Goal: Task Accomplishment & Management: Manage account settings

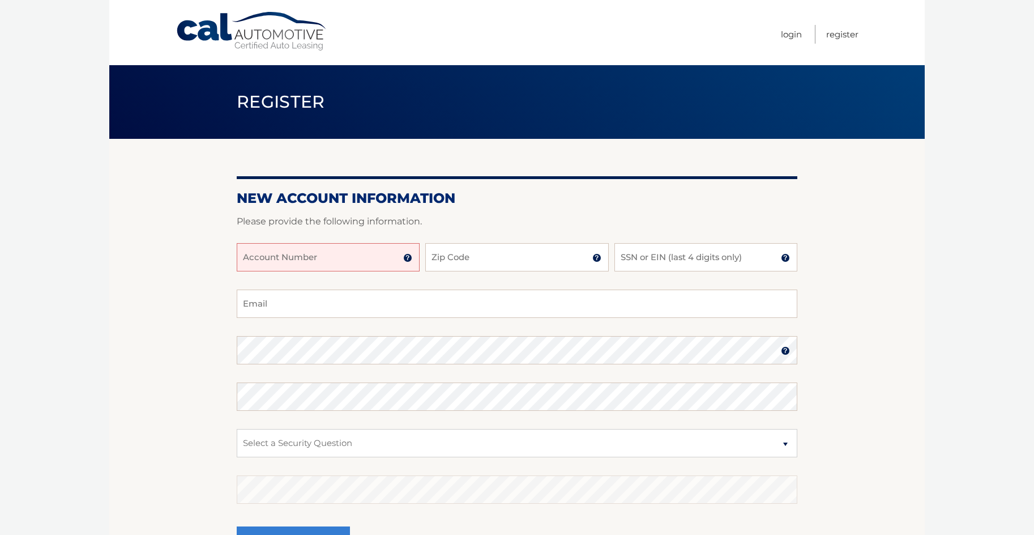
click at [364, 255] on input "Account Number" at bounding box center [328, 257] width 183 height 28
click at [406, 257] on img at bounding box center [407, 257] width 9 height 9
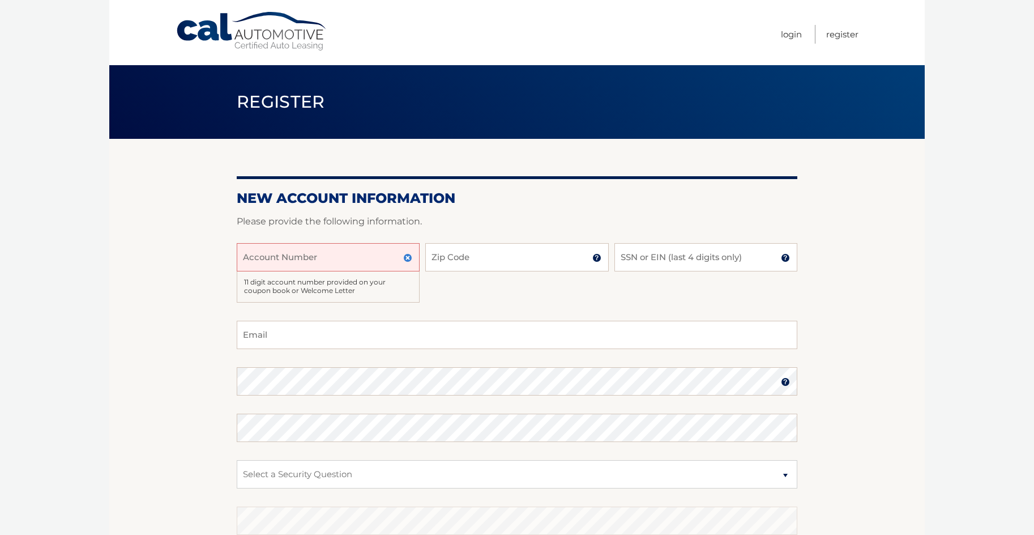
click at [322, 255] on input "Account Number" at bounding box center [328, 257] width 183 height 28
type input "44455532775"
click at [569, 261] on input "Zip Code" at bounding box center [516, 257] width 183 height 28
type input "11758"
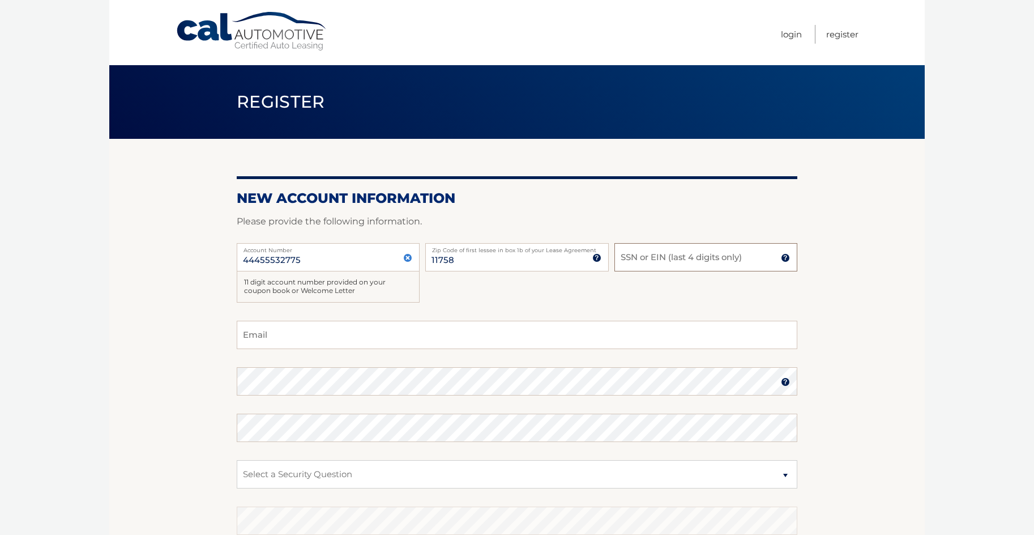
click at [674, 260] on input "SSN or EIN (last 4 digits only)" at bounding box center [705, 257] width 183 height 28
type input "6382"
click at [298, 339] on input "Email" at bounding box center [517, 335] width 561 height 28
type input "jchiri@optimum,net"
click at [784, 376] on label "Password" at bounding box center [517, 371] width 561 height 9
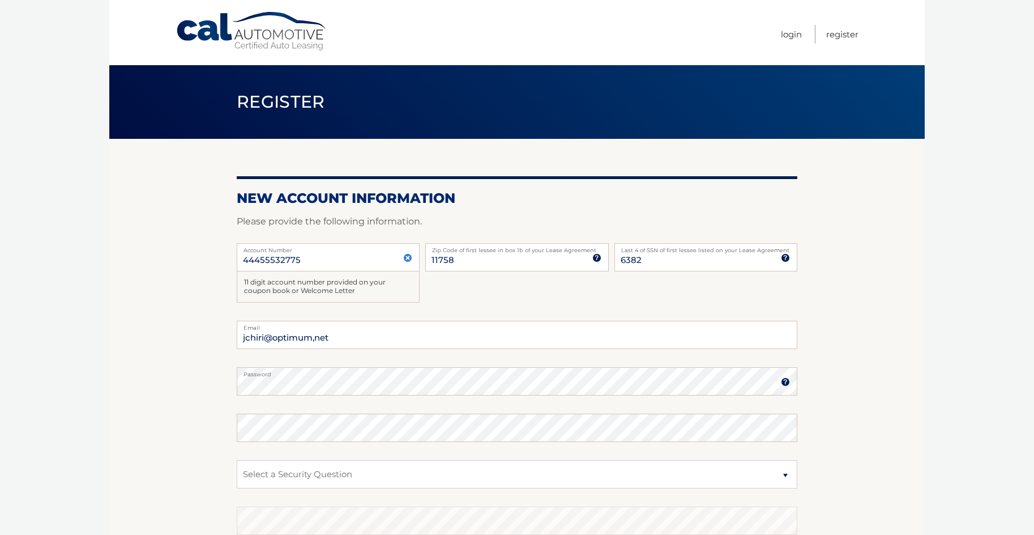
click at [784, 377] on img at bounding box center [785, 381] width 9 height 9
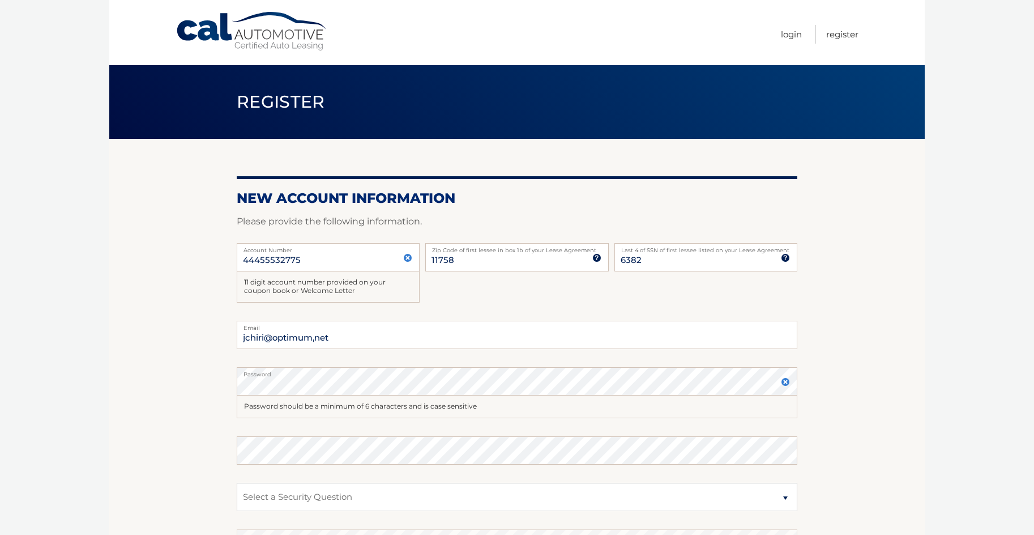
click at [783, 378] on img at bounding box center [785, 381] width 9 height 9
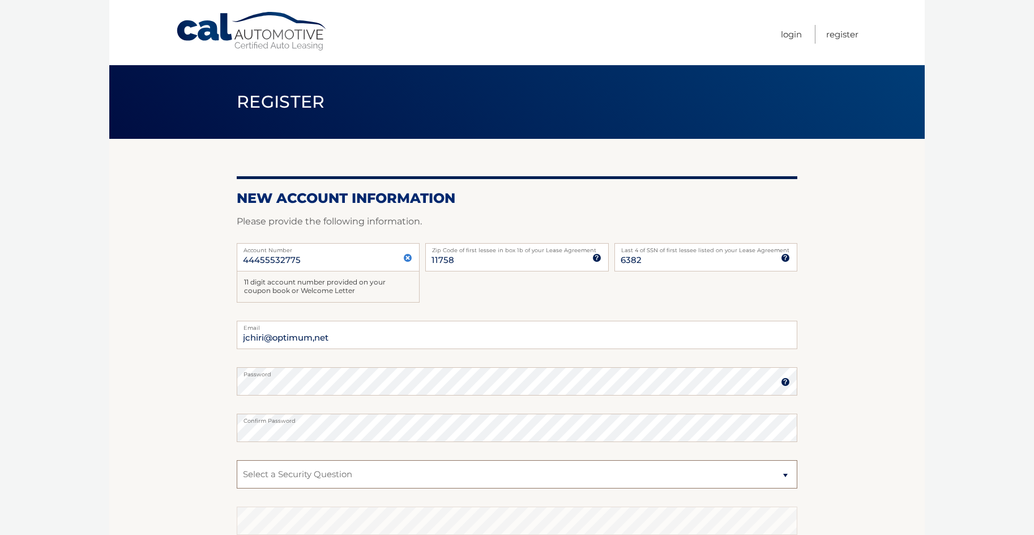
click at [787, 475] on select "Select a Security Question What was the name of your elementary school? What is…" at bounding box center [517, 474] width 561 height 28
select select "2"
click at [237, 460] on select "Select a Security Question What was the name of your elementary school? What is…" at bounding box center [517, 474] width 561 height 28
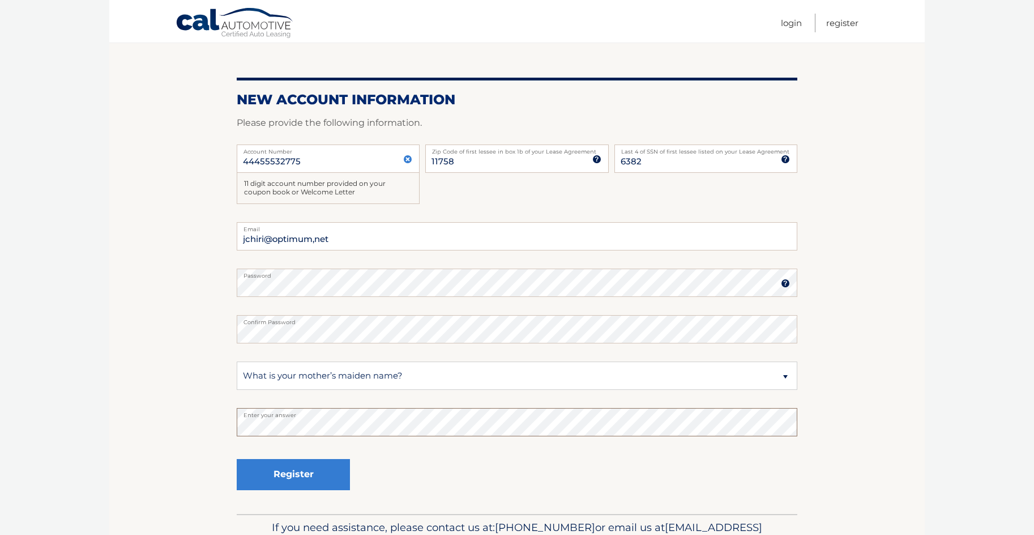
scroll to position [100, 0]
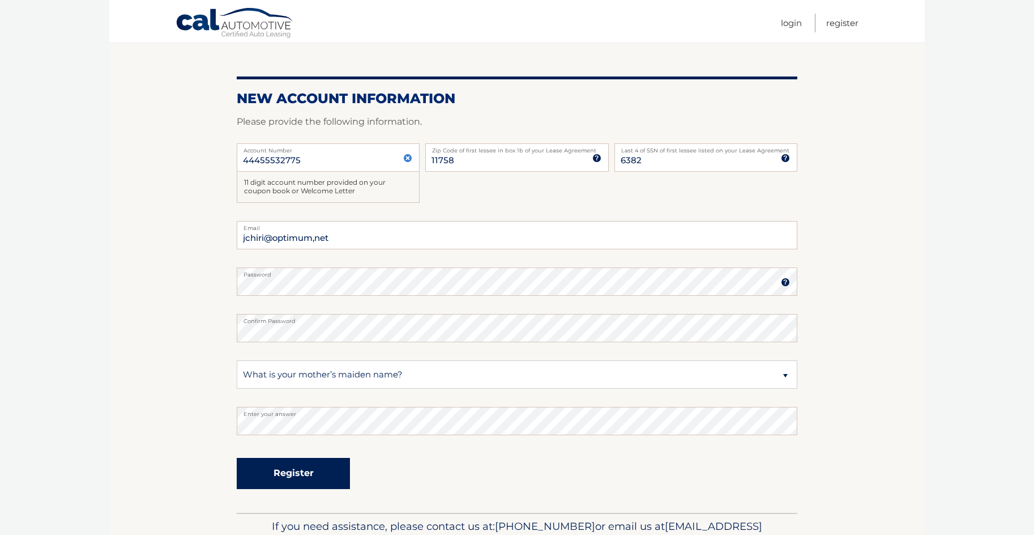
click at [292, 472] on button "Register" at bounding box center [293, 473] width 113 height 31
click at [316, 239] on input "jchiri@optimum,net" at bounding box center [517, 235] width 561 height 28
click at [335, 238] on input "jchiri@optimum,net" at bounding box center [517, 235] width 561 height 28
type input "jchiri@optimum.net"
click at [288, 472] on button "Register" at bounding box center [293, 473] width 113 height 31
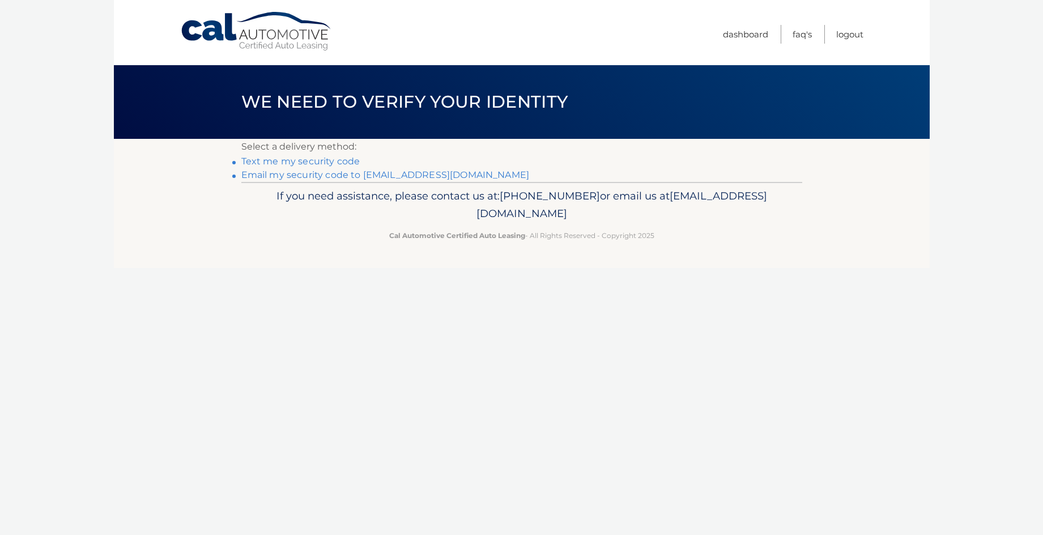
click at [311, 174] on link "Email my security code to j*****@optimum.net" at bounding box center [385, 174] width 288 height 11
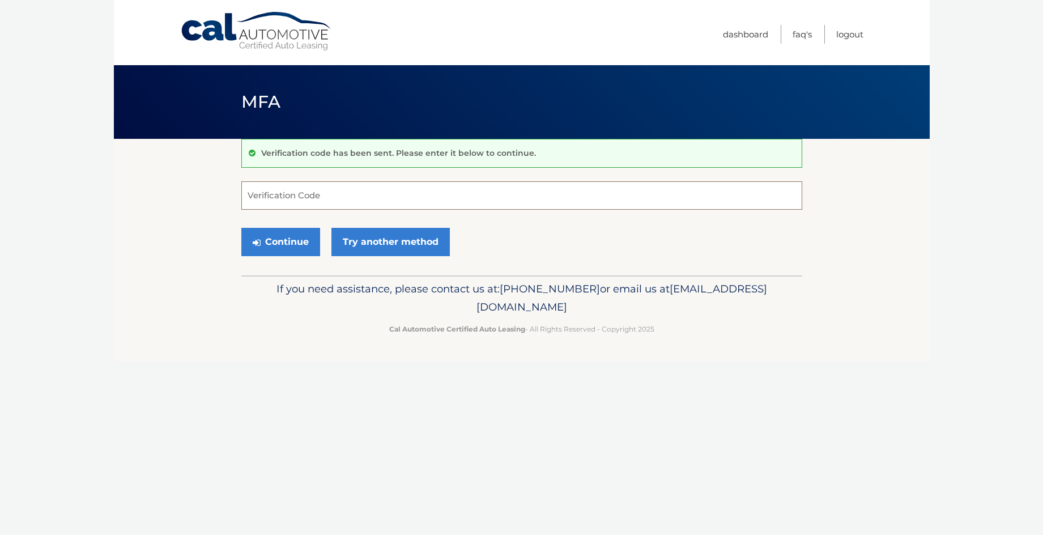
click at [332, 189] on input "Verification Code" at bounding box center [521, 195] width 561 height 28
type input "618458"
click at [281, 240] on button "Continue" at bounding box center [280, 242] width 79 height 28
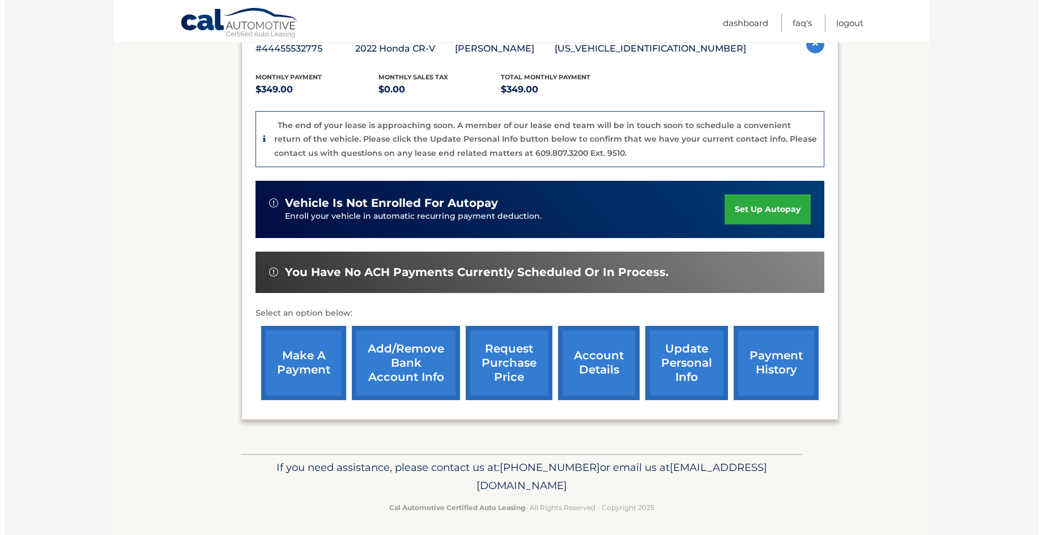
scroll to position [222, 0]
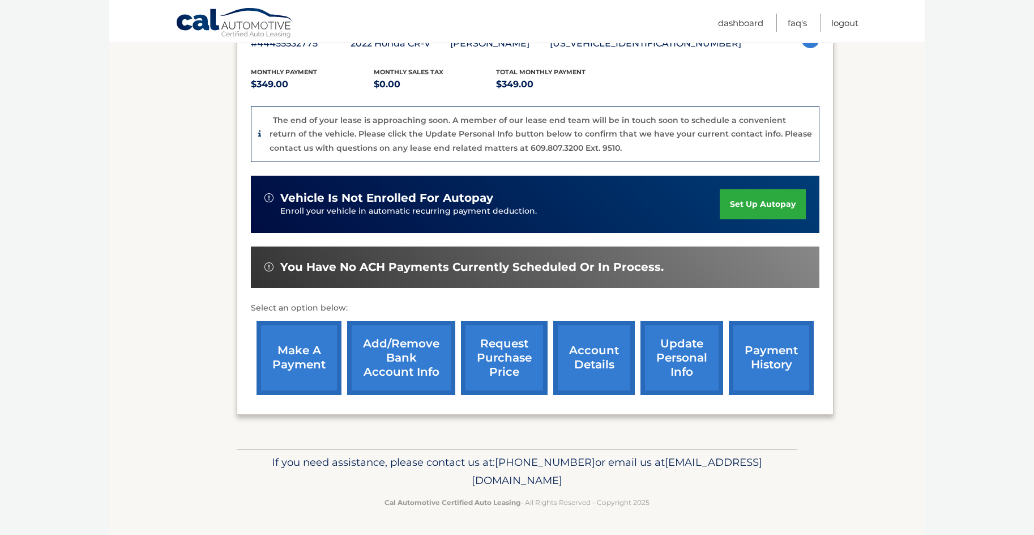
click at [501, 347] on link "request purchase price" at bounding box center [504, 358] width 87 height 74
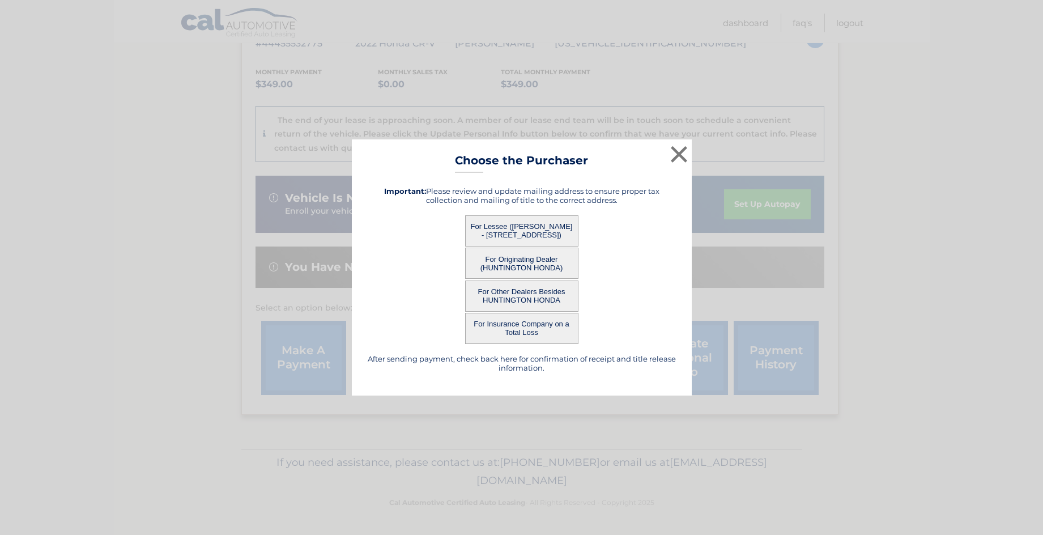
click at [515, 225] on button "For Lessee (LUCILLE CHIRICHELLA - 76 W Shore Dr, , Massapequa, NY 11758)" at bounding box center [521, 230] width 113 height 31
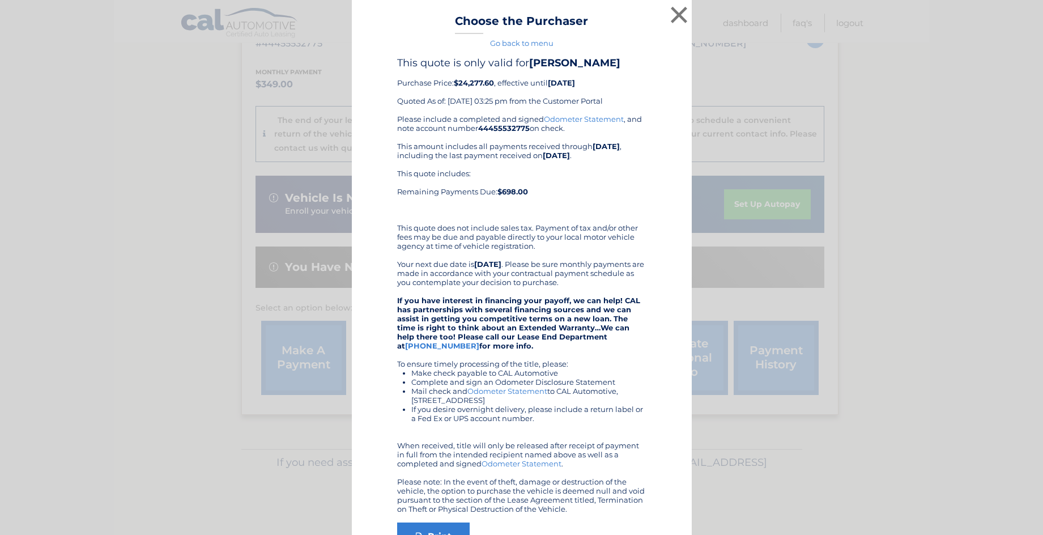
click at [513, 44] on link "Go back to menu" at bounding box center [521, 43] width 63 height 9
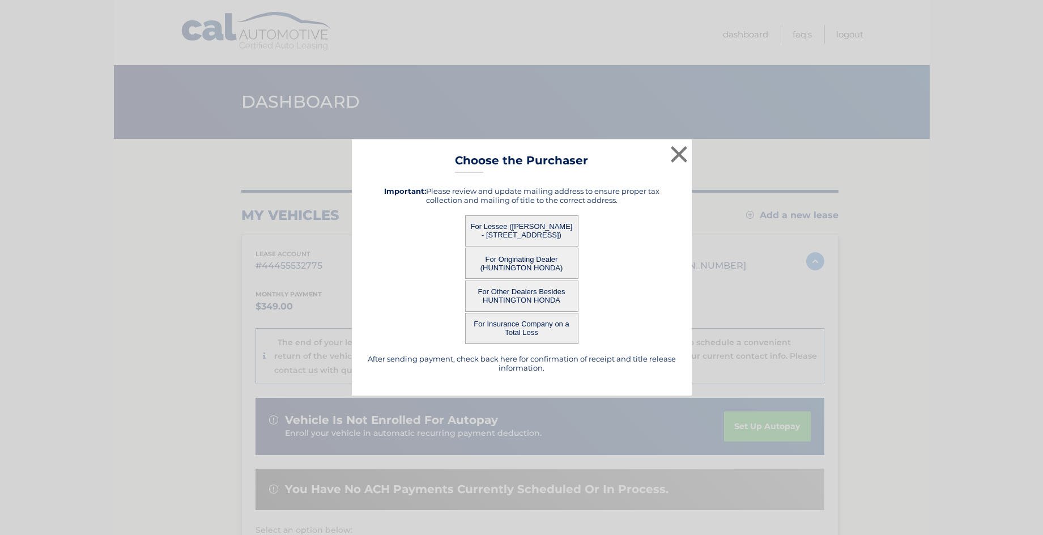
click at [529, 232] on button "For Lessee (LUCILLE CHIRICHELLA - 76 W Shore Dr, , Massapequa, NY 11758)" at bounding box center [521, 230] width 113 height 31
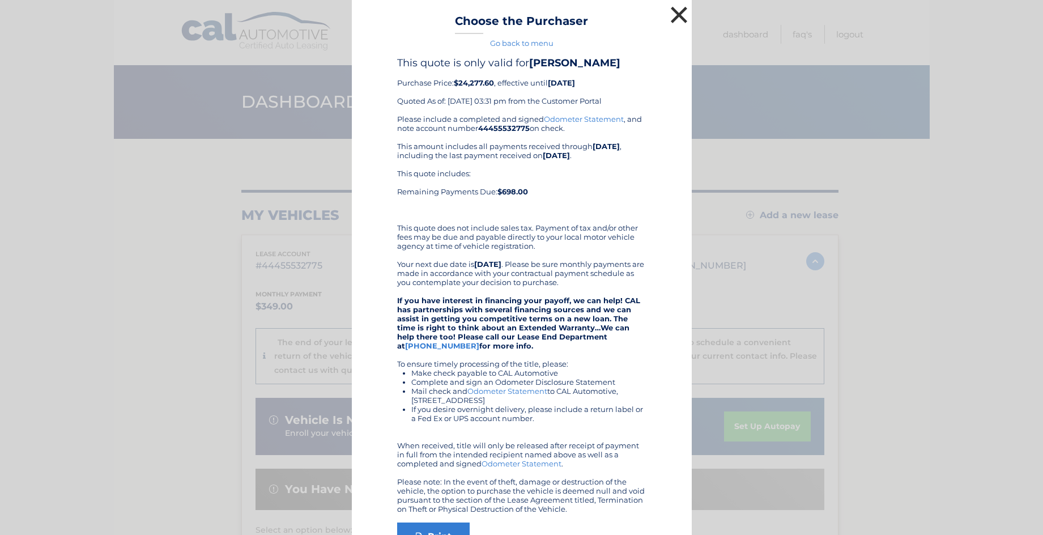
click at [669, 14] on button "×" at bounding box center [679, 14] width 23 height 23
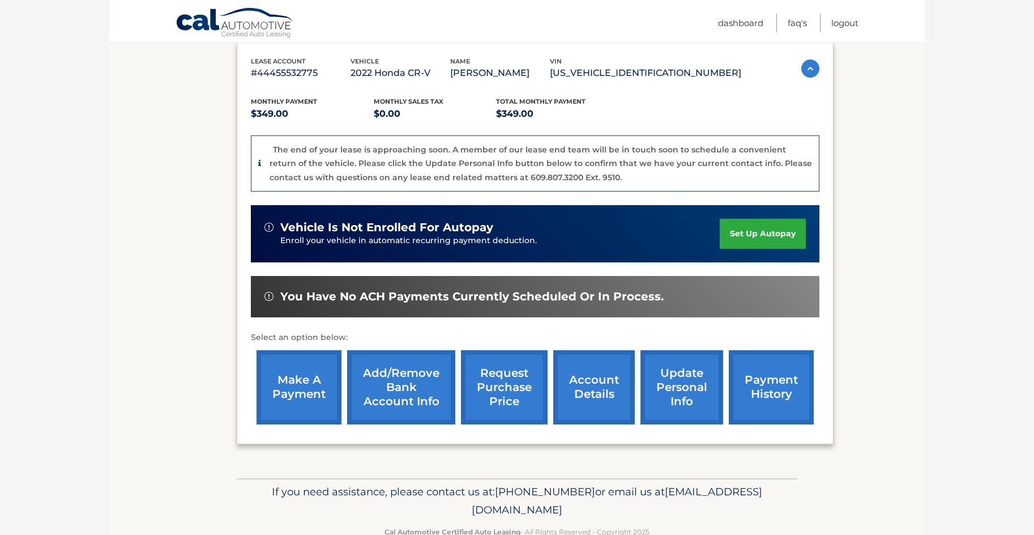
scroll to position [222, 0]
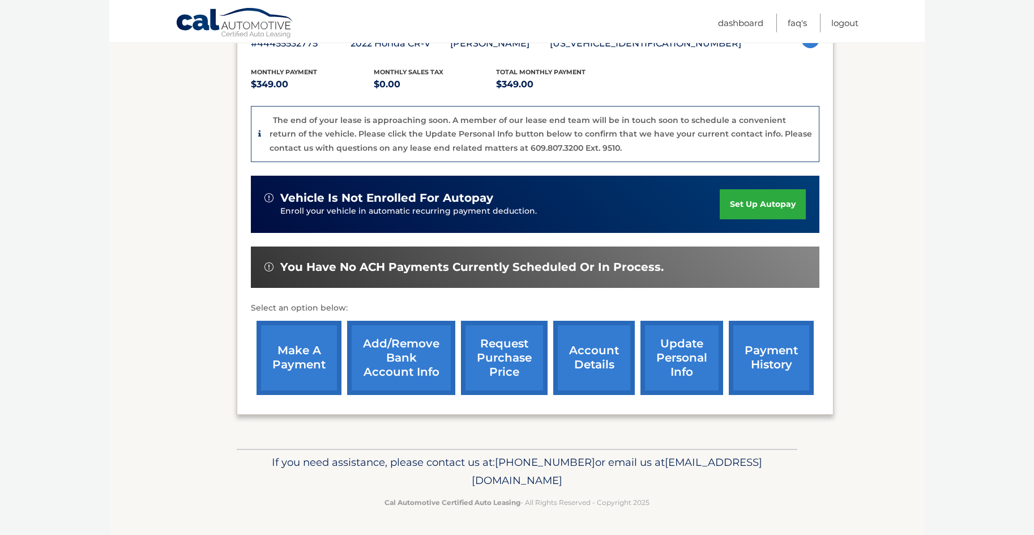
click at [582, 355] on link "account details" at bounding box center [594, 358] width 82 height 74
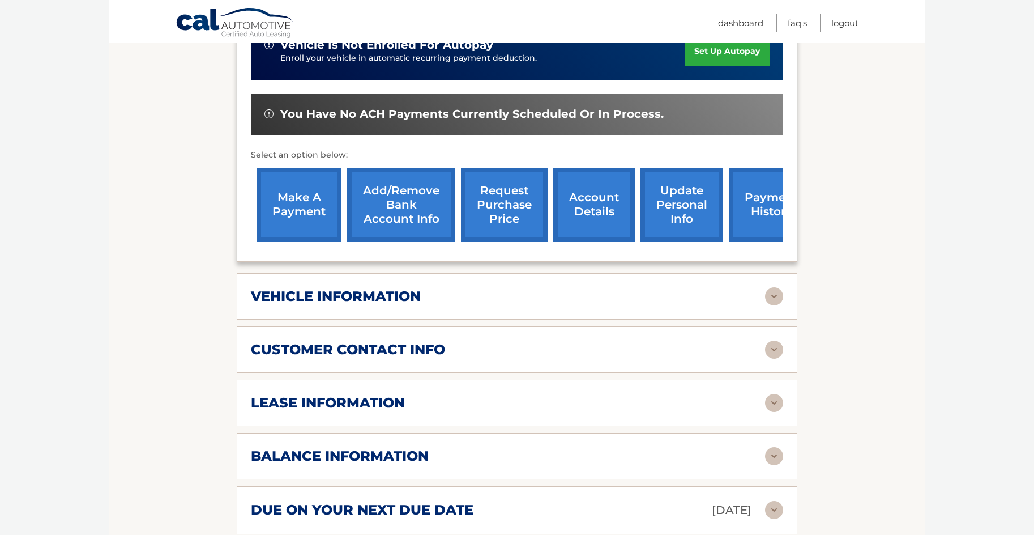
scroll to position [702, 0]
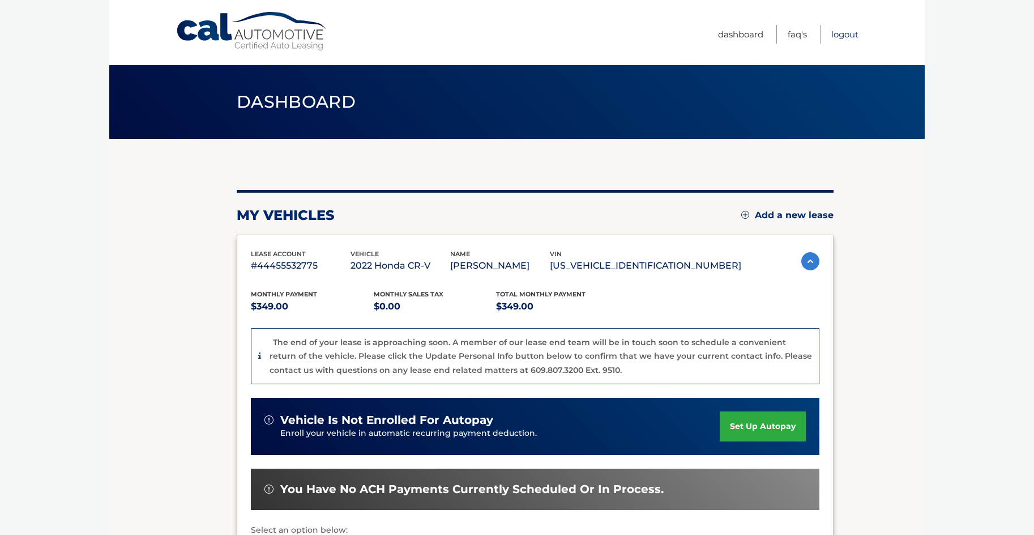
click at [844, 33] on link "Logout" at bounding box center [844, 34] width 27 height 19
